Goal: Task Accomplishment & Management: Use online tool/utility

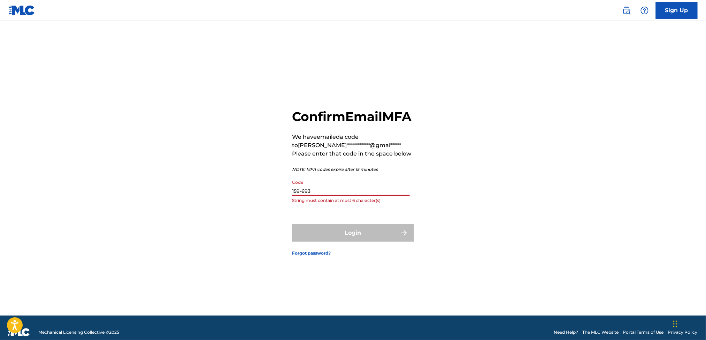
drag, startPoint x: 326, startPoint y: 194, endPoint x: 281, endPoint y: 205, distance: 46.2
click at [281, 205] on div "**********" at bounding box center [353, 176] width 488 height 277
click at [352, 242] on div "Login" at bounding box center [353, 232] width 122 height 17
click at [348, 196] on input "Code" at bounding box center [351, 186] width 118 height 20
click at [377, 193] on input "Code" at bounding box center [351, 186] width 118 height 20
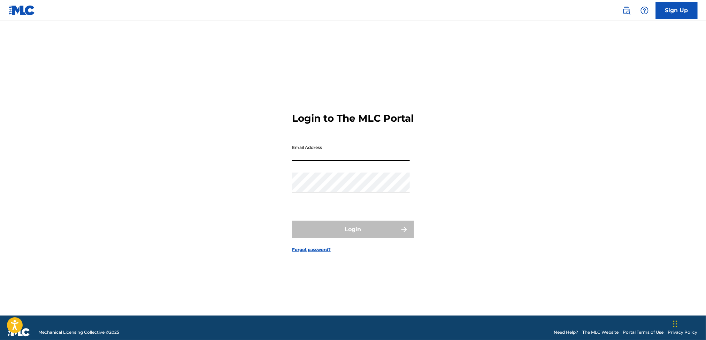
click at [305, 158] on input "Email Address" at bounding box center [351, 151] width 118 height 20
click at [307, 159] on input "Email Address" at bounding box center [351, 151] width 118 height 20
type input "powerlikedapope@gmail.com"
click at [355, 203] on div "Password" at bounding box center [351, 188] width 118 height 31
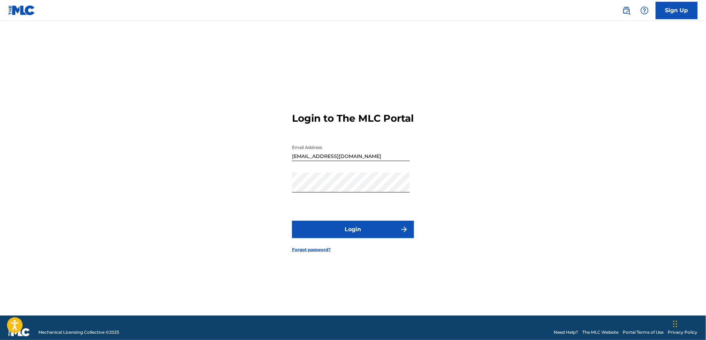
click at [368, 234] on button "Login" at bounding box center [353, 229] width 122 height 17
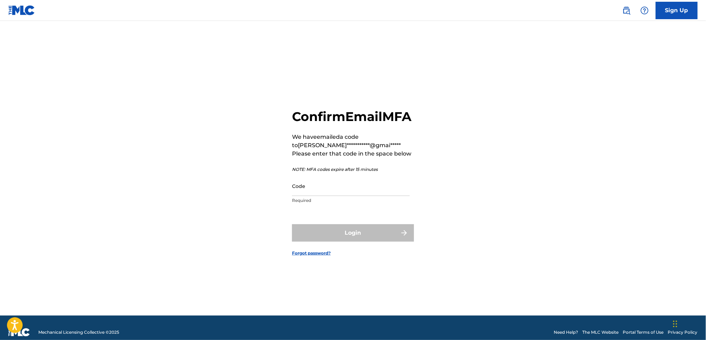
click at [345, 191] on input "Code" at bounding box center [351, 186] width 118 height 20
click at [355, 241] on div "Login" at bounding box center [353, 232] width 122 height 17
click at [302, 196] on input "6422926" at bounding box center [351, 186] width 118 height 20
click at [305, 196] on input "6422926" at bounding box center [351, 186] width 118 height 20
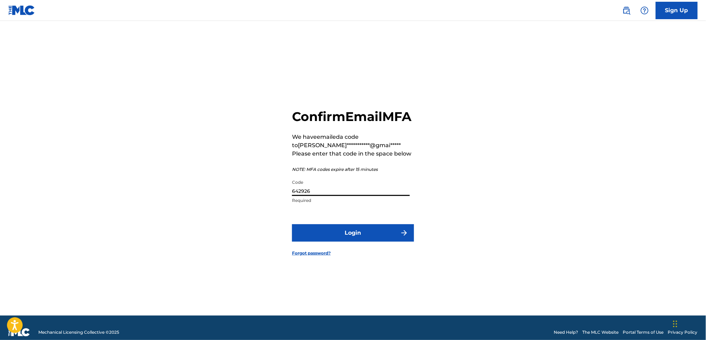
type input "642926"
click at [339, 240] on button "Login" at bounding box center [353, 232] width 122 height 17
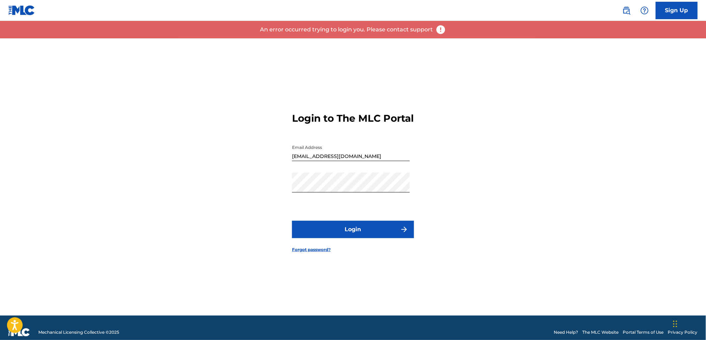
click at [355, 238] on button "Login" at bounding box center [353, 229] width 122 height 17
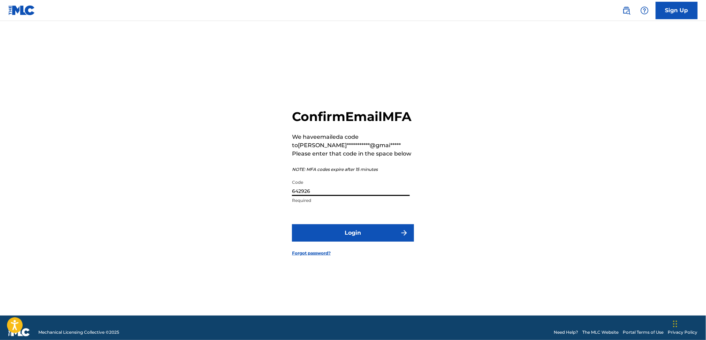
drag, startPoint x: 327, startPoint y: 195, endPoint x: 307, endPoint y: 193, distance: 19.9
click at [307, 193] on input "642926" at bounding box center [351, 186] width 118 height 20
type input "616961"
click at [347, 239] on button "Login" at bounding box center [353, 232] width 122 height 17
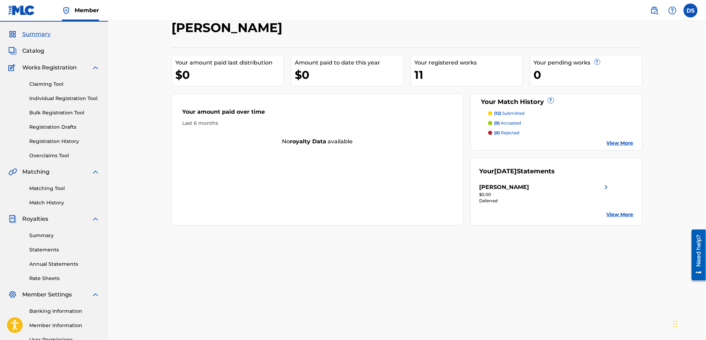
scroll to position [37, 0]
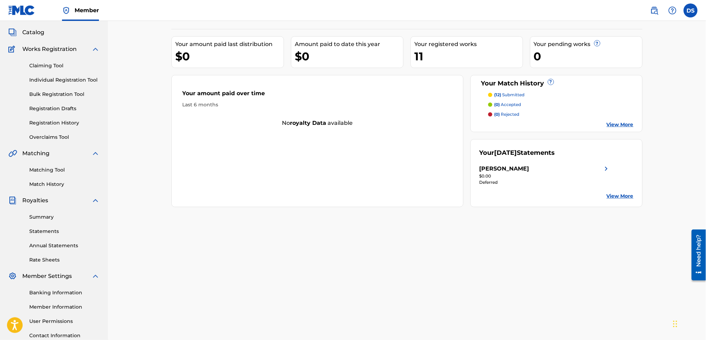
click at [611, 123] on link "View More" at bounding box center [620, 124] width 27 height 7
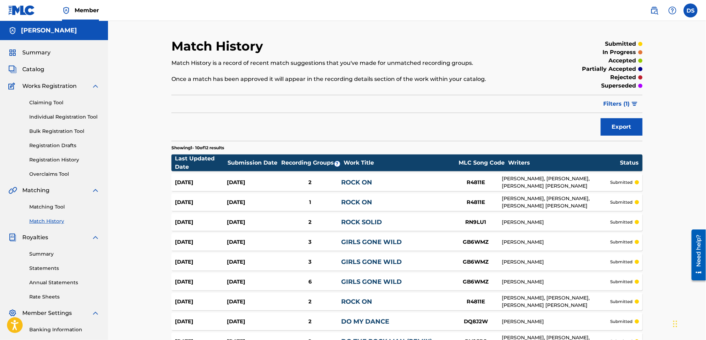
click at [37, 206] on link "Matching Tool" at bounding box center [64, 206] width 70 height 7
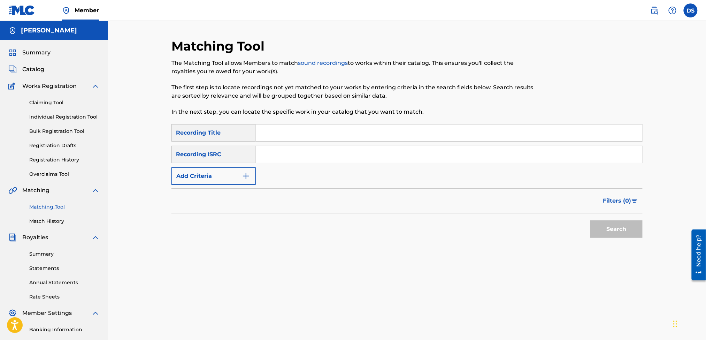
click at [265, 133] on input "Search Form" at bounding box center [449, 132] width 386 height 17
type input "KITCHEN"
click at [282, 158] on input "Search Form" at bounding box center [449, 154] width 386 height 17
paste input "QZNMT2138037"
type input "QZNMT2138037"
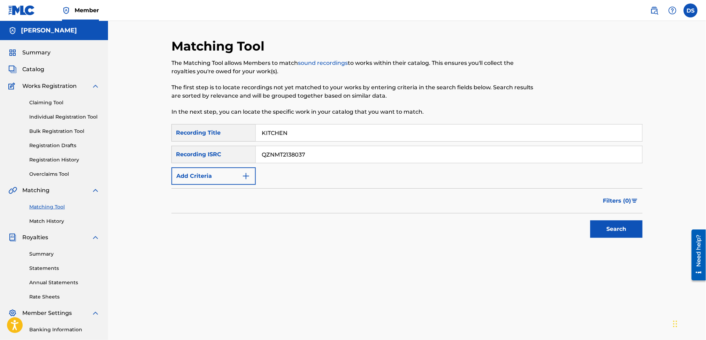
click at [609, 235] on button "Search" at bounding box center [616, 228] width 52 height 17
click at [609, 235] on div "Search" at bounding box center [615, 227] width 56 height 28
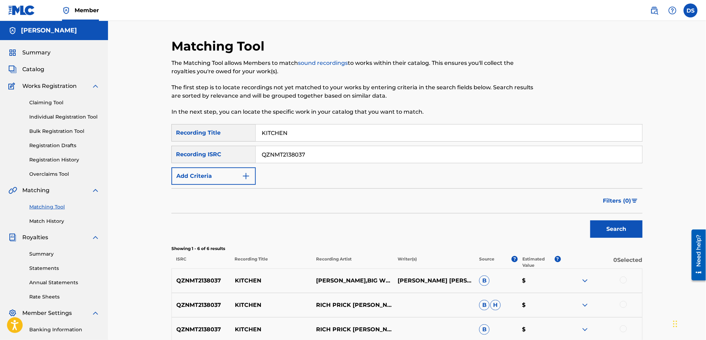
click at [679, 212] on div "Matching Tool The Matching Tool allows Members to match sound recordings to wor…" at bounding box center [407, 235] width 598 height 429
click at [623, 280] on div at bounding box center [623, 279] width 7 height 7
click at [623, 307] on div at bounding box center [623, 304] width 7 height 7
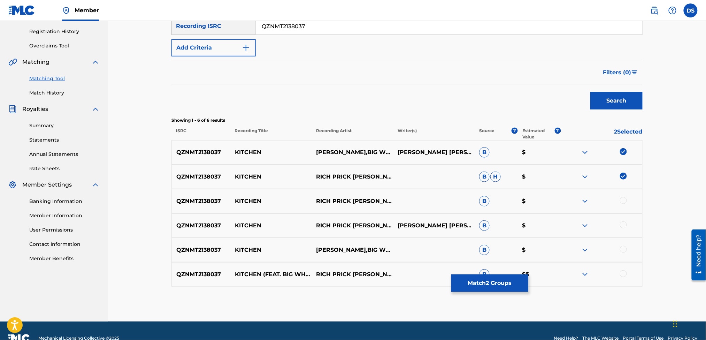
scroll to position [130, 0]
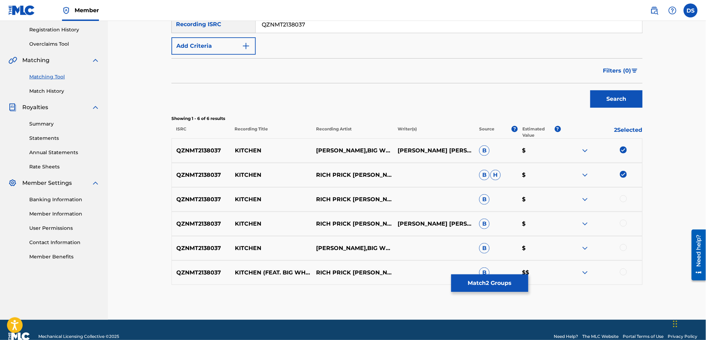
click at [622, 272] on div at bounding box center [623, 271] width 7 height 7
click at [625, 248] on div at bounding box center [623, 247] width 7 height 7
click at [622, 223] on div at bounding box center [623, 223] width 7 height 7
click at [622, 200] on div at bounding box center [623, 198] width 7 height 7
click at [481, 284] on button "Match 6 Groups" at bounding box center [489, 282] width 77 height 17
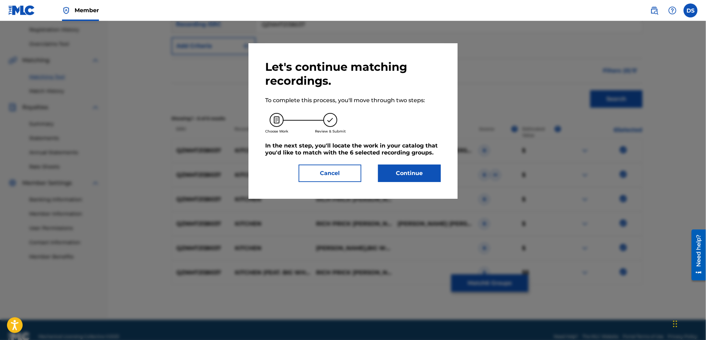
click at [401, 176] on button "Continue" at bounding box center [409, 172] width 63 height 17
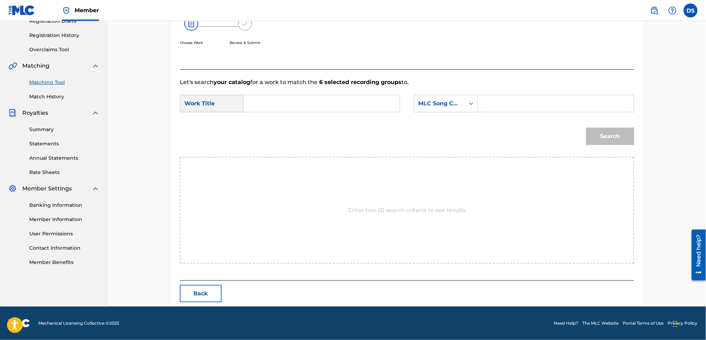
scroll to position [124, 0]
click at [336, 106] on input "Search Form" at bounding box center [322, 103] width 144 height 17
click at [258, 104] on input "kitchen" at bounding box center [322, 103] width 144 height 17
type input "Kitchen"
click at [470, 103] on icon "Search Form" at bounding box center [471, 103] width 7 height 7
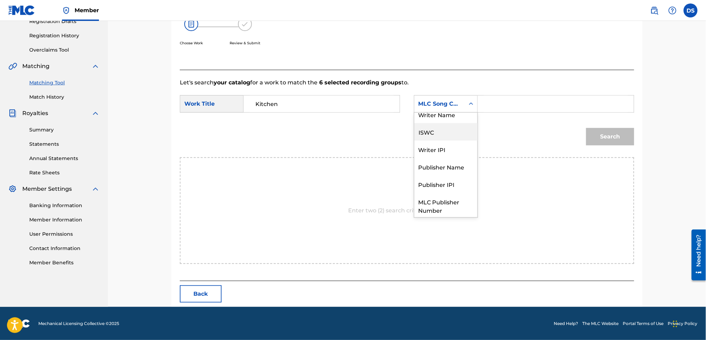
scroll to position [0, 0]
click at [446, 118] on div "Writer Name" at bounding box center [445, 121] width 63 height 17
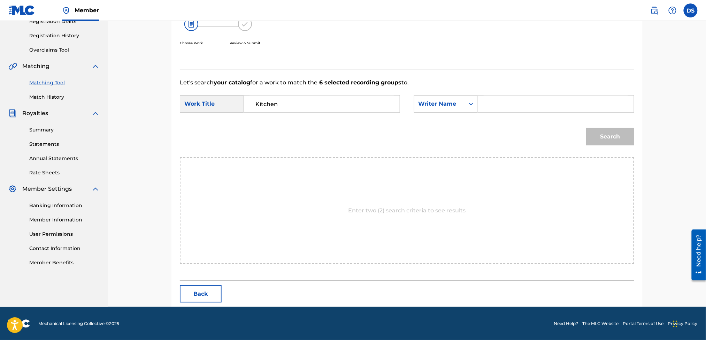
click at [488, 102] on input "Search Form" at bounding box center [556, 103] width 144 height 17
click at [494, 103] on input "david Smith" at bounding box center [556, 103] width 144 height 17
type input "David Smith"
click at [599, 138] on button "Search" at bounding box center [610, 136] width 48 height 17
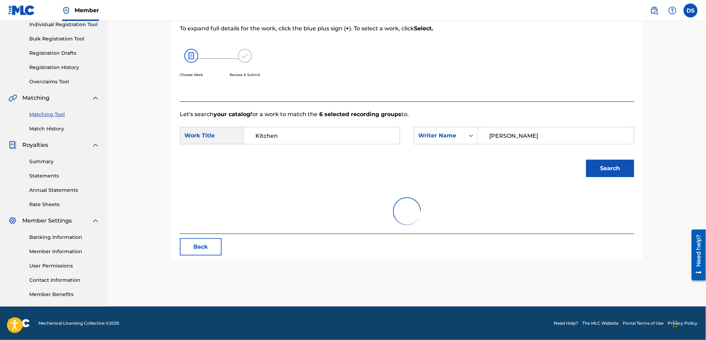
scroll to position [92, 0]
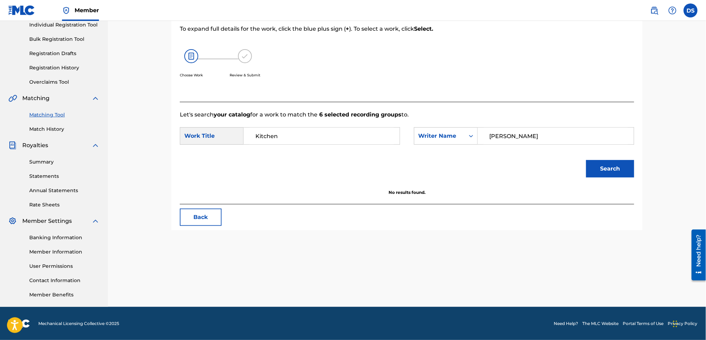
click at [606, 165] on button "Search" at bounding box center [610, 168] width 48 height 17
click at [473, 137] on icon "Search Form" at bounding box center [471, 135] width 7 height 7
click at [437, 151] on div "ISWC" at bounding box center [445, 153] width 63 height 17
click at [505, 135] on input "Search Form" at bounding box center [556, 136] width 144 height 17
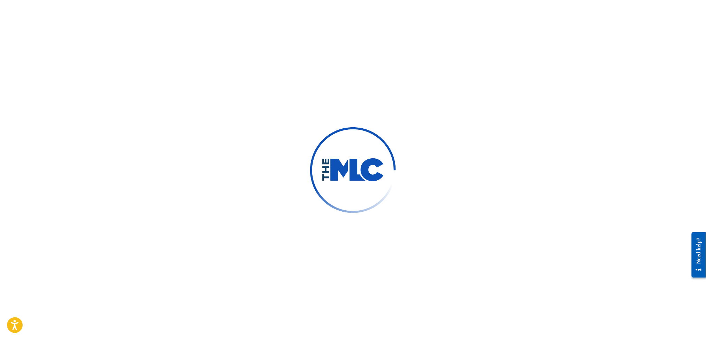
drag, startPoint x: 422, startPoint y: 294, endPoint x: 358, endPoint y: 218, distance: 99.7
click at [358, 218] on div at bounding box center [353, 170] width 706 height 340
